Goal: Find specific page/section: Find specific page/section

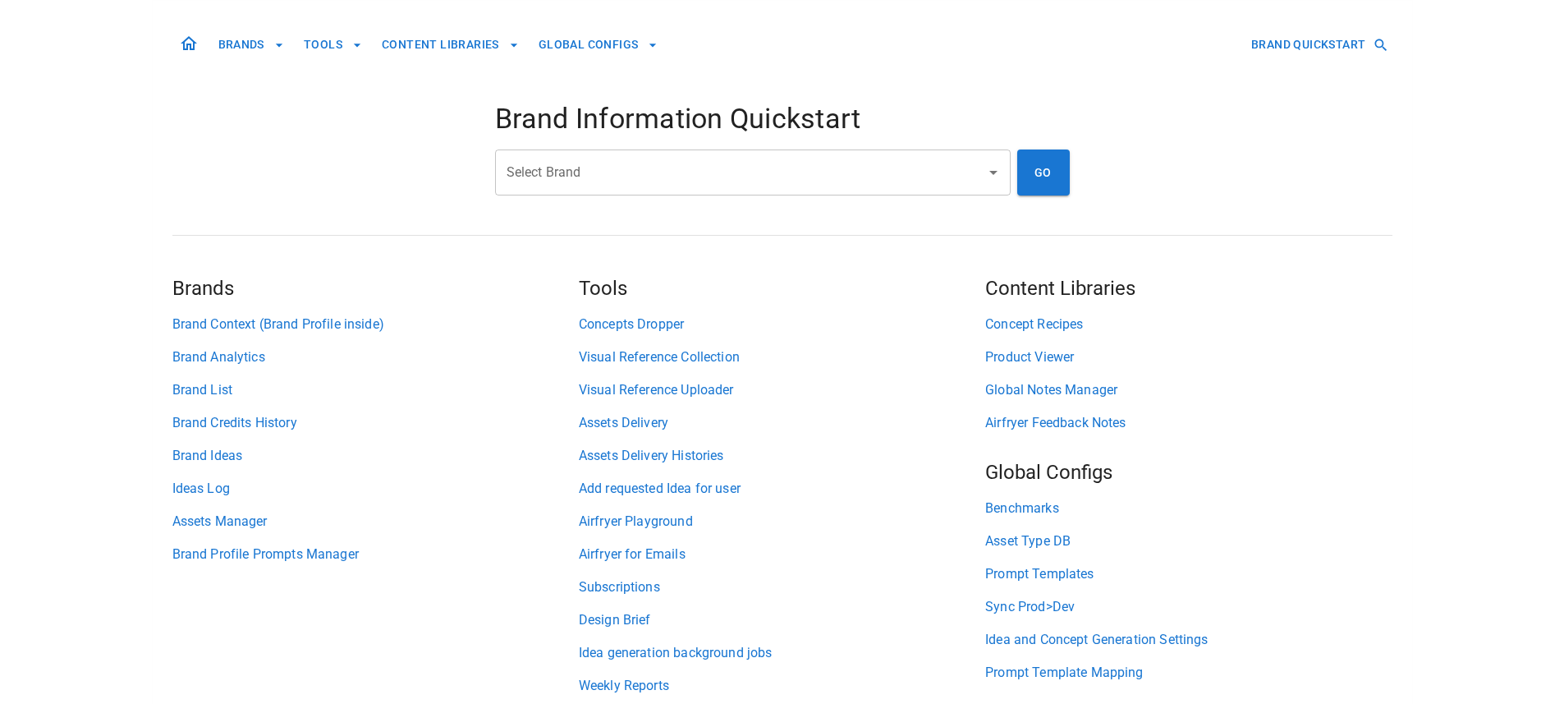
click at [525, 178] on input "Select Brand" at bounding box center [740, 172] width 476 height 31
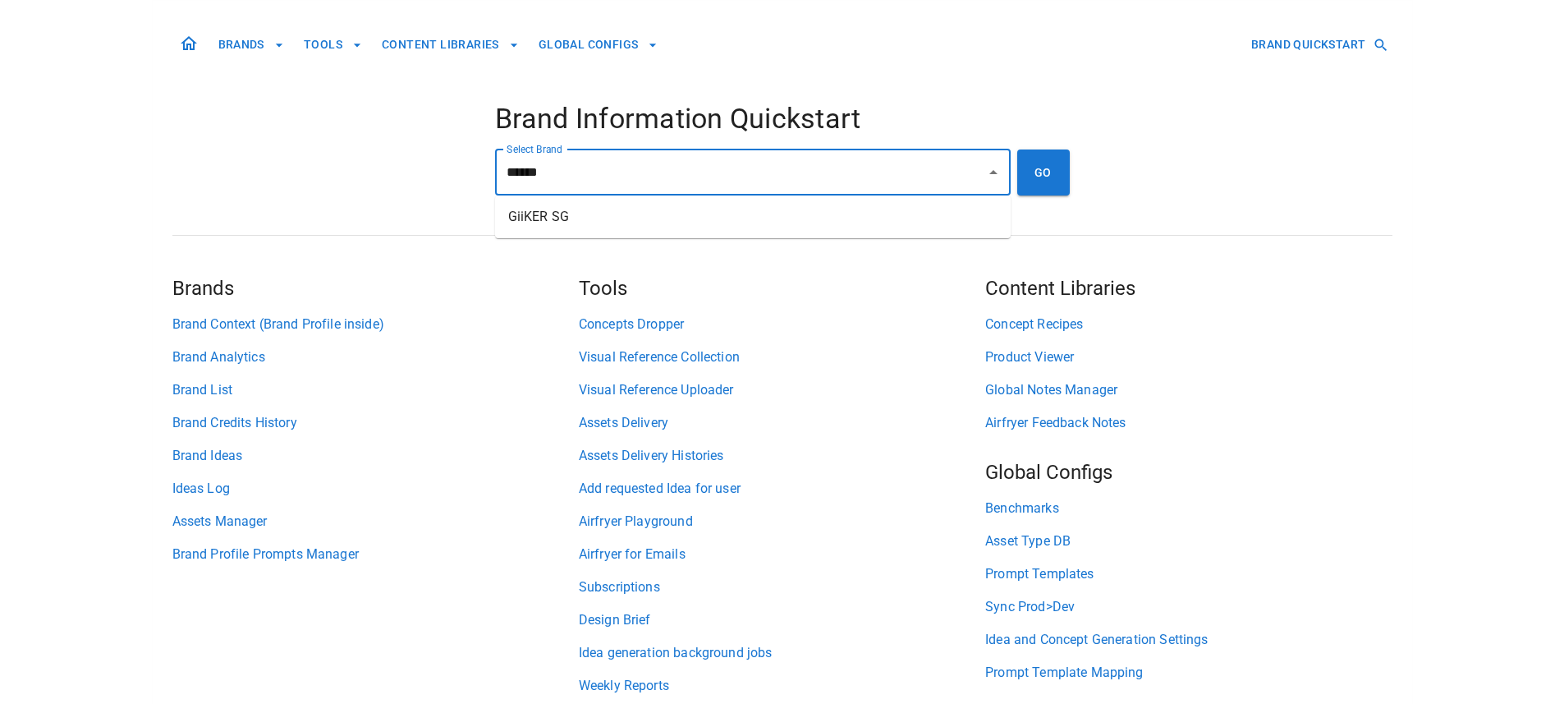
click at [593, 218] on li "GiiKER SG" at bounding box center [753, 217] width 516 height 30
type input "*********"
click at [1020, 186] on button "GO" at bounding box center [1043, 172] width 53 height 46
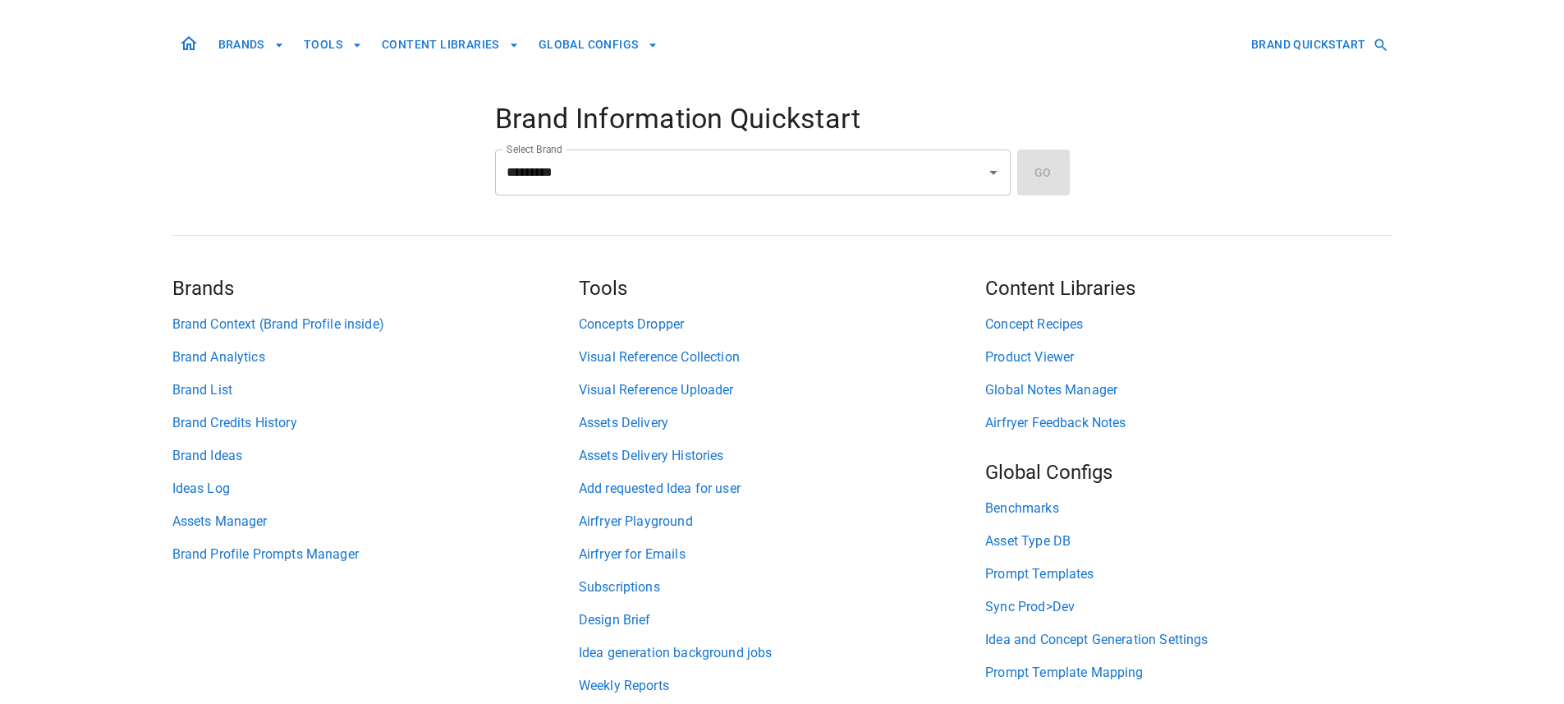
click at [369, 153] on div "BRANDS TOOLS CONTENT LIBRARIES GLOBAL CONFIGS BRAND QUICKSTART Brand Informatio…" at bounding box center [782, 361] width 1220 height 721
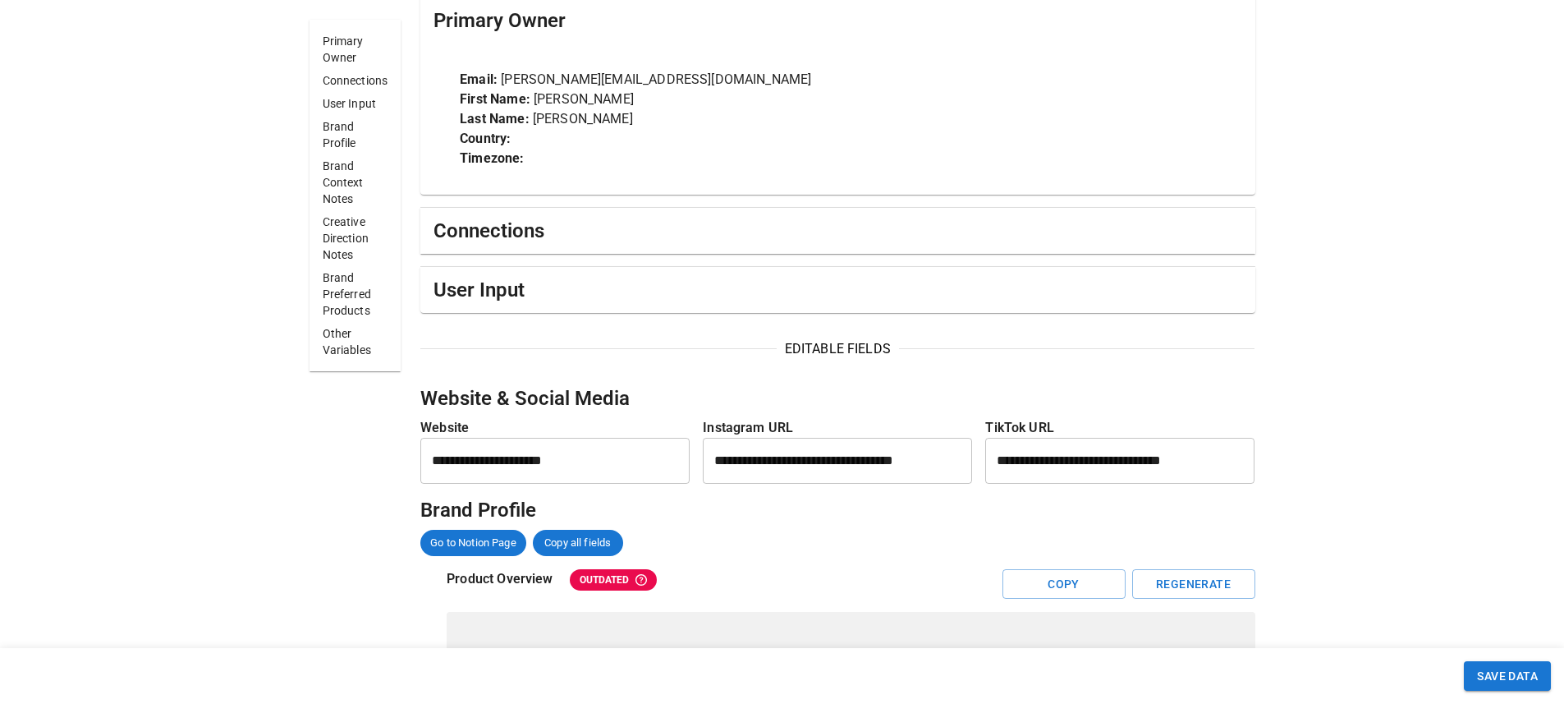
scroll to position [347, 0]
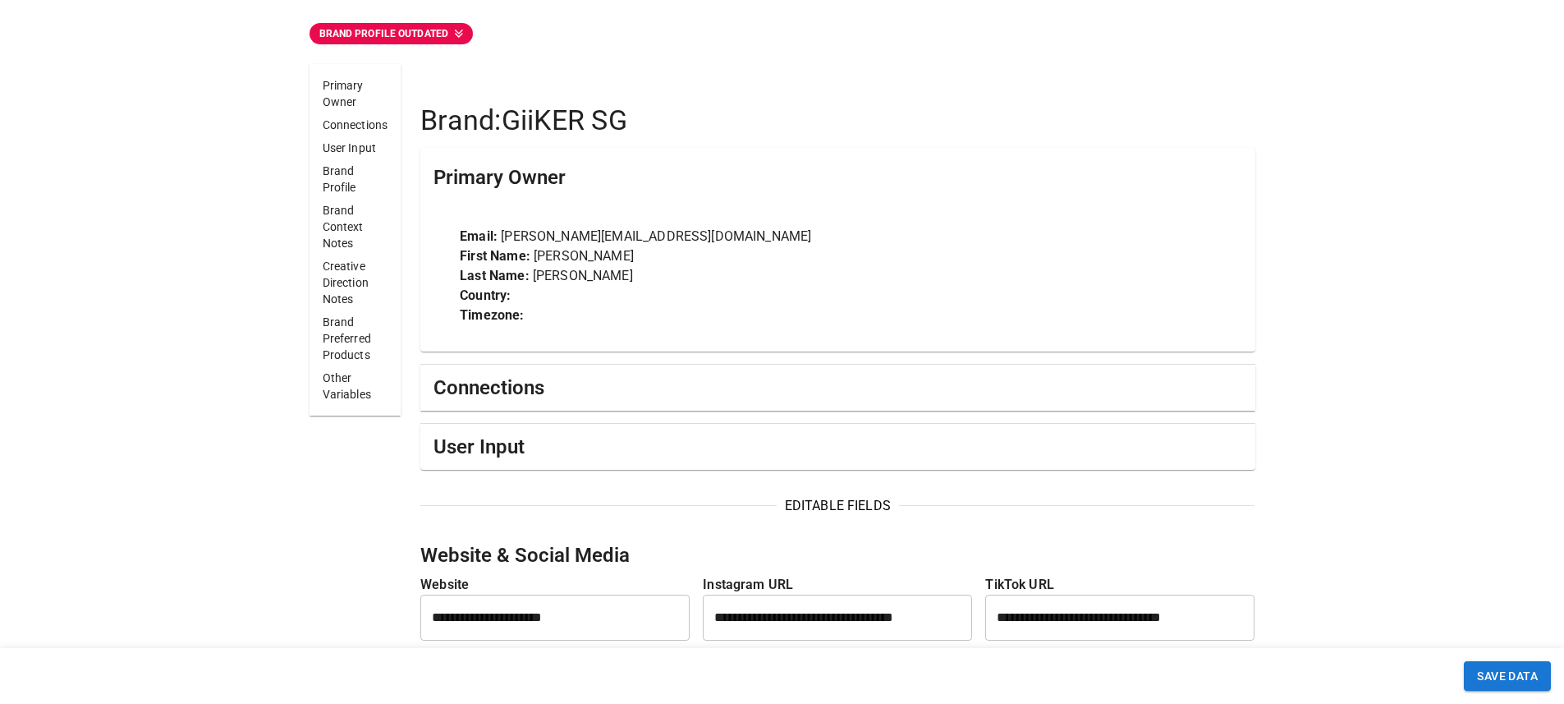
click at [638, 388] on div "Connections" at bounding box center [838, 387] width 808 height 26
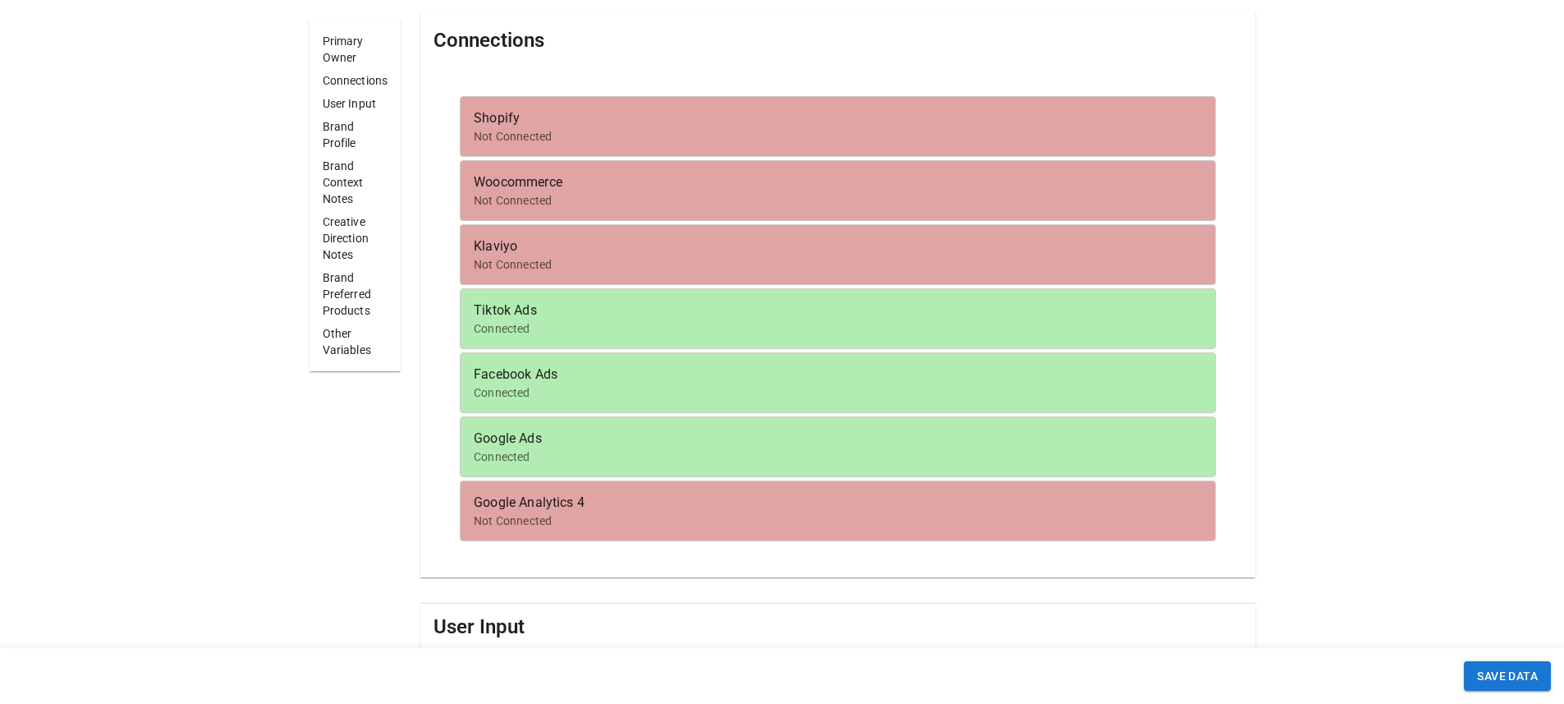
scroll to position [686, 0]
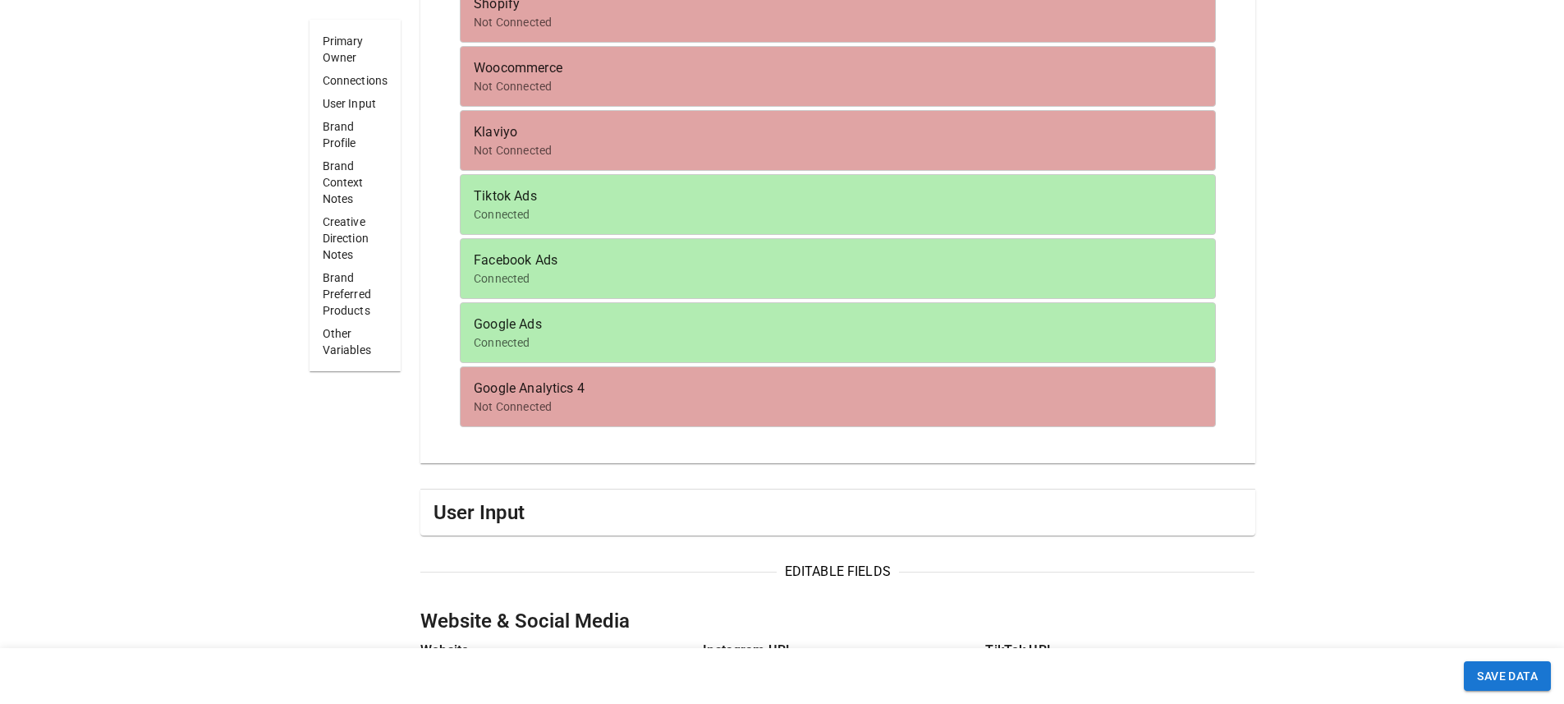
click at [532, 506] on div "User Input" at bounding box center [838, 512] width 808 height 26
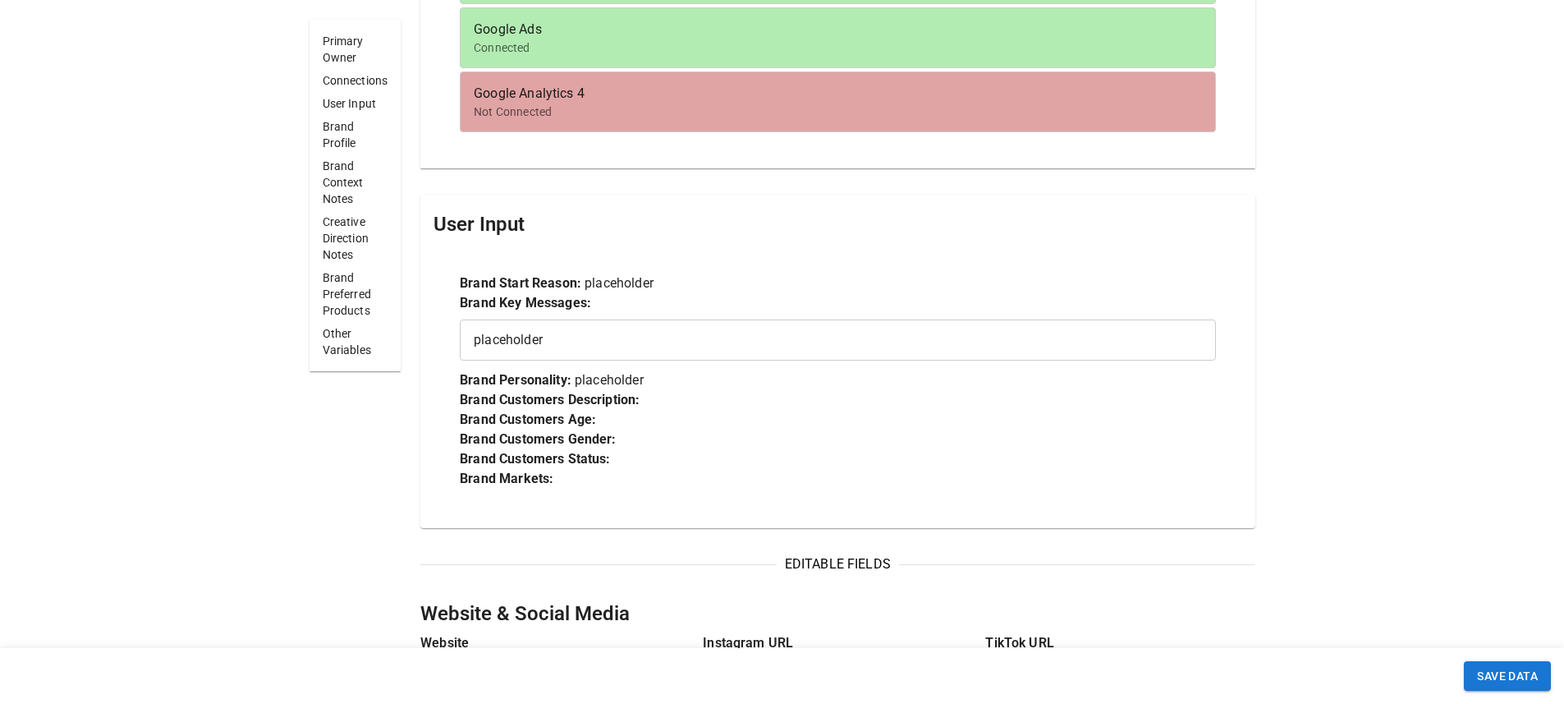
scroll to position [1345, 0]
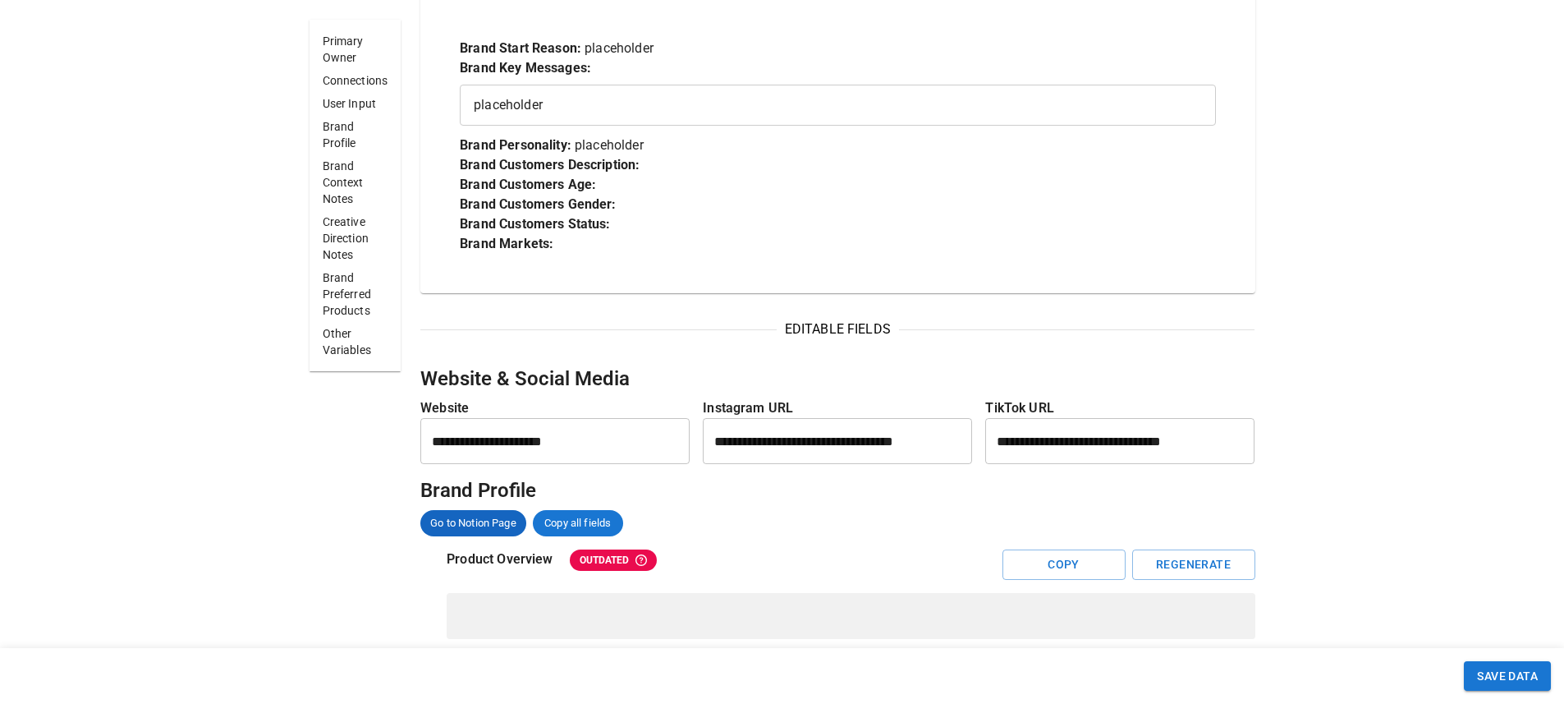
click at [458, 516] on span "Go to Notion Page" at bounding box center [473, 523] width 106 height 16
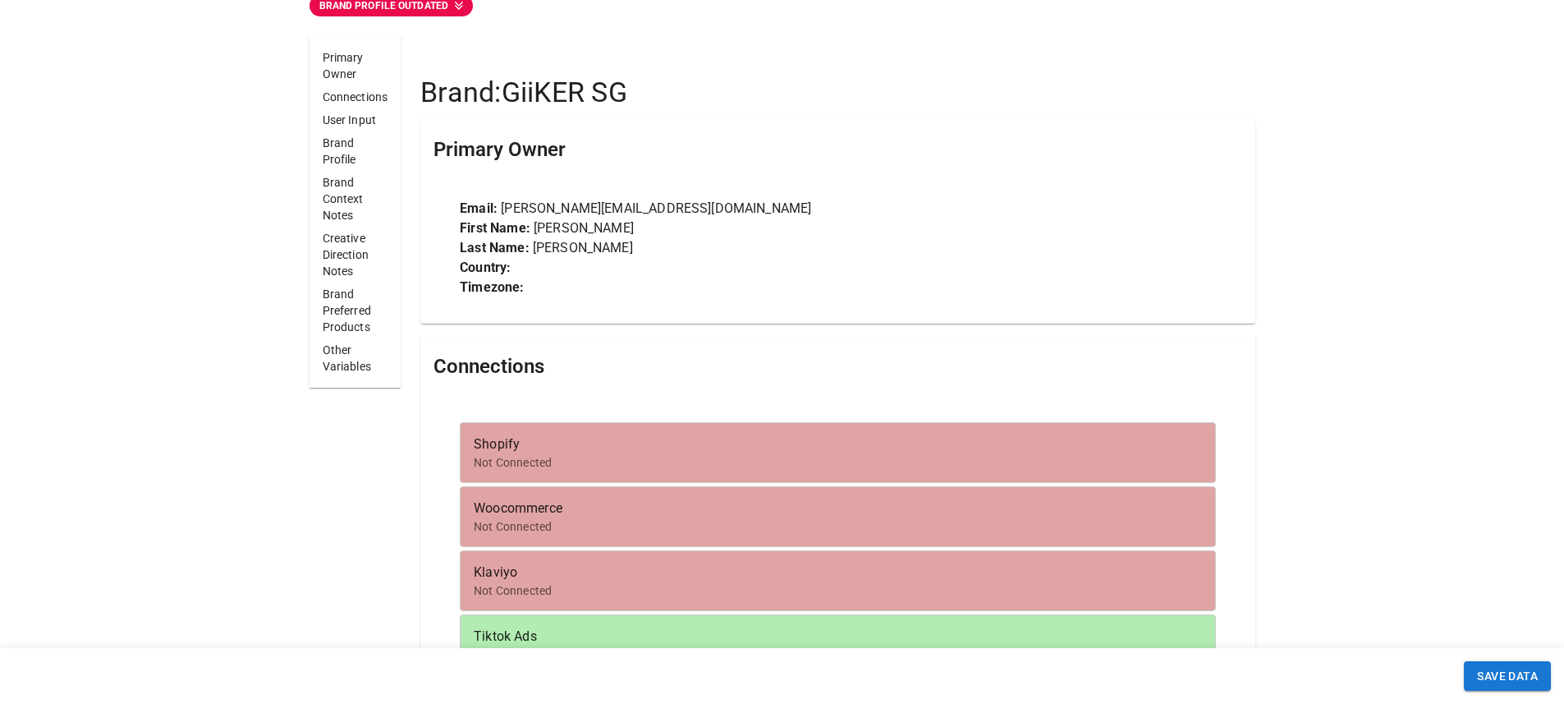
scroll to position [80, 0]
